Goal: Task Accomplishment & Management: Use online tool/utility

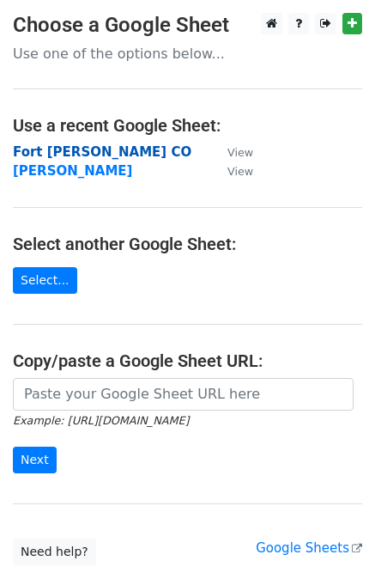
click at [55, 155] on strong "Fort [PERSON_NAME] CO" at bounding box center [102, 151] width 179 height 15
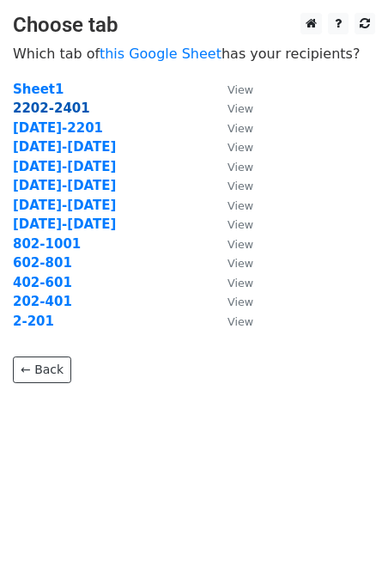
click at [52, 110] on strong "2202-2401" at bounding box center [51, 107] width 77 height 15
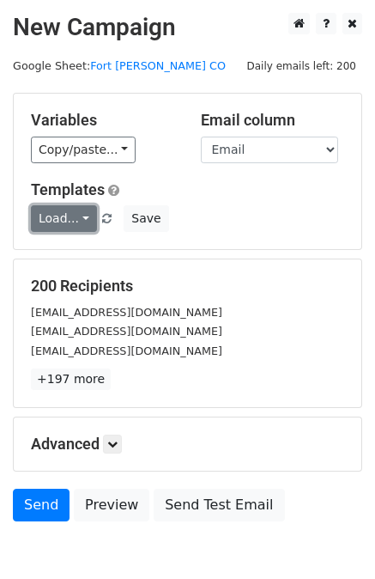
click at [58, 217] on link "Load..." at bounding box center [64, 218] width 66 height 27
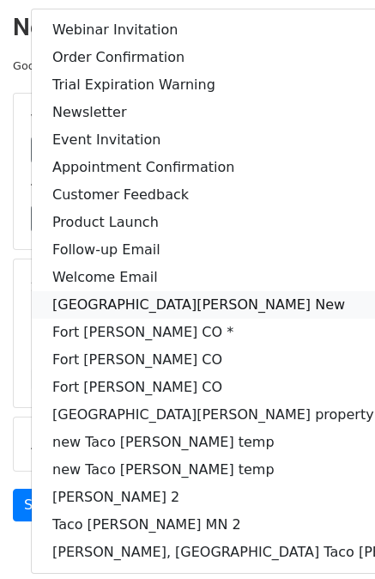
click at [151, 303] on link "Fort Collins New" at bounding box center [275, 304] width 487 height 27
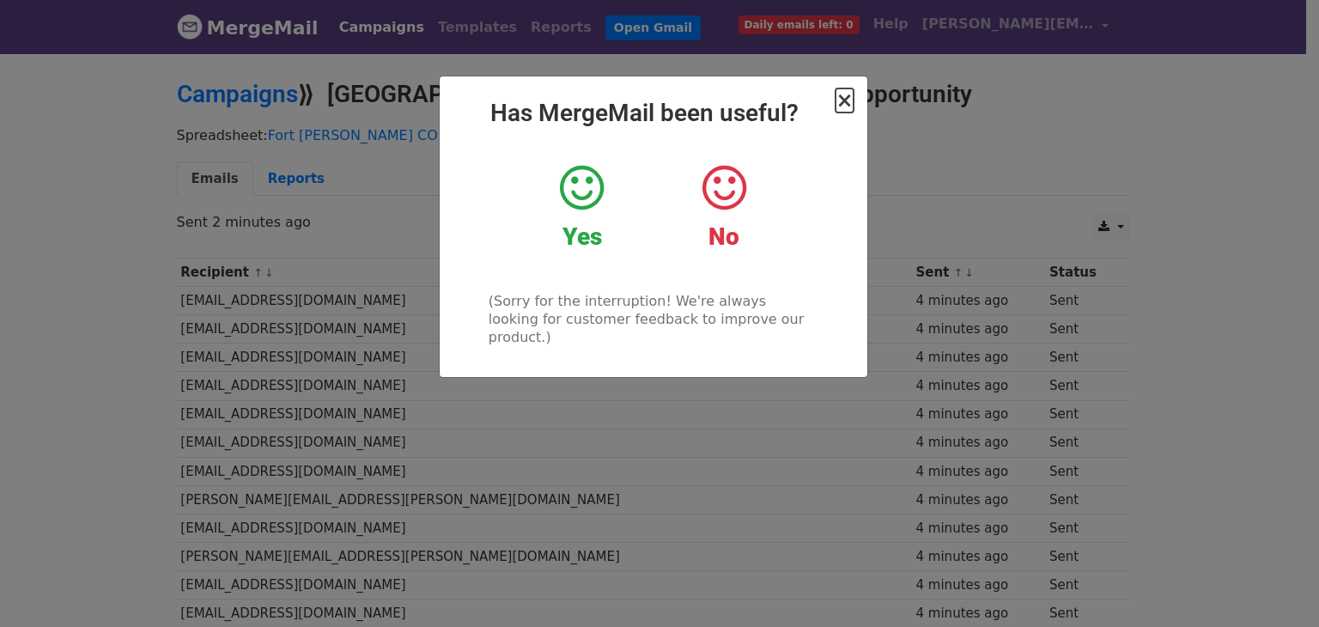
click at [845, 103] on span "×" at bounding box center [844, 100] width 17 height 24
